Goal: Task Accomplishment & Management: Use online tool/utility

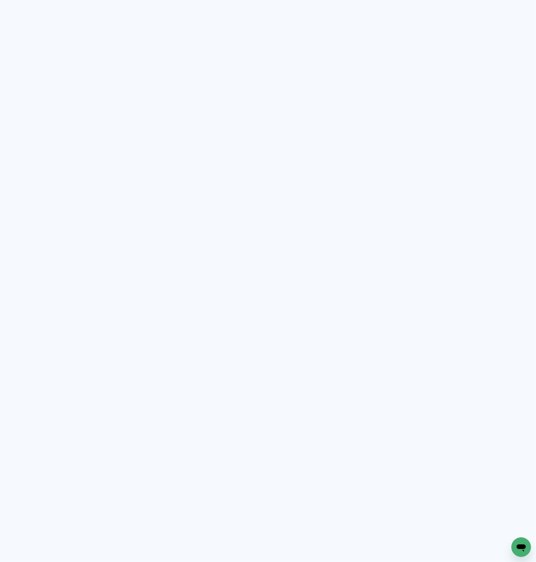
click at [253, 96] on neon-animated-pages "Prosite Website + Landing pages Proof Sistema de seleção e venda de fotos Desig…" at bounding box center [268, 281] width 536 height 562
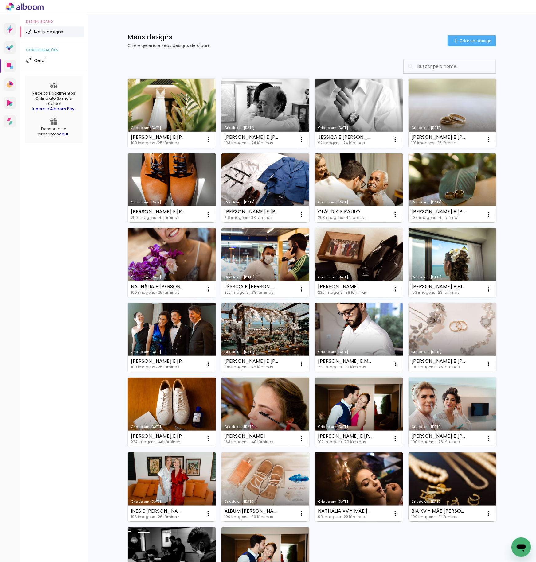
click at [342, 106] on link "Criado em [DATE]" at bounding box center [359, 113] width 88 height 69
